Goal: Navigation & Orientation: Find specific page/section

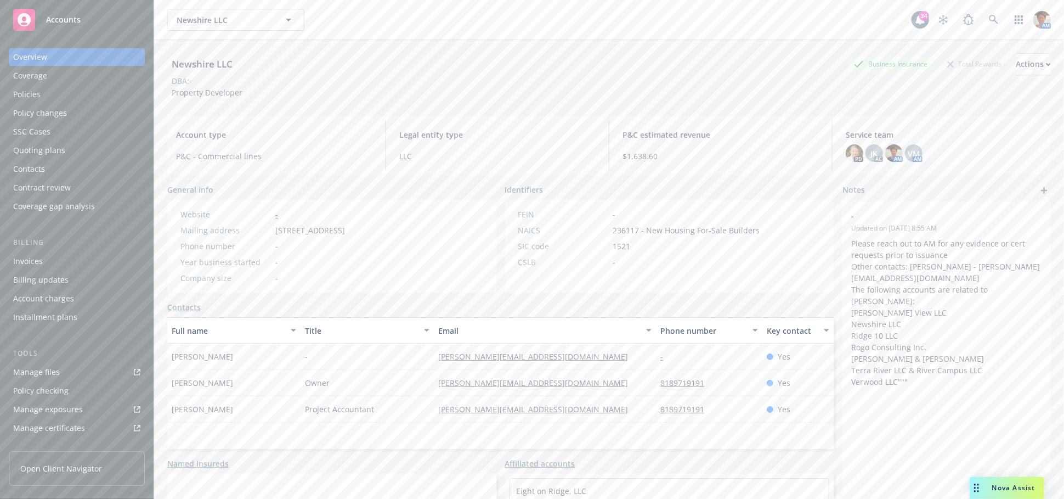
scroll to position [122, 0]
